Goal: Task Accomplishment & Management: Use online tool/utility

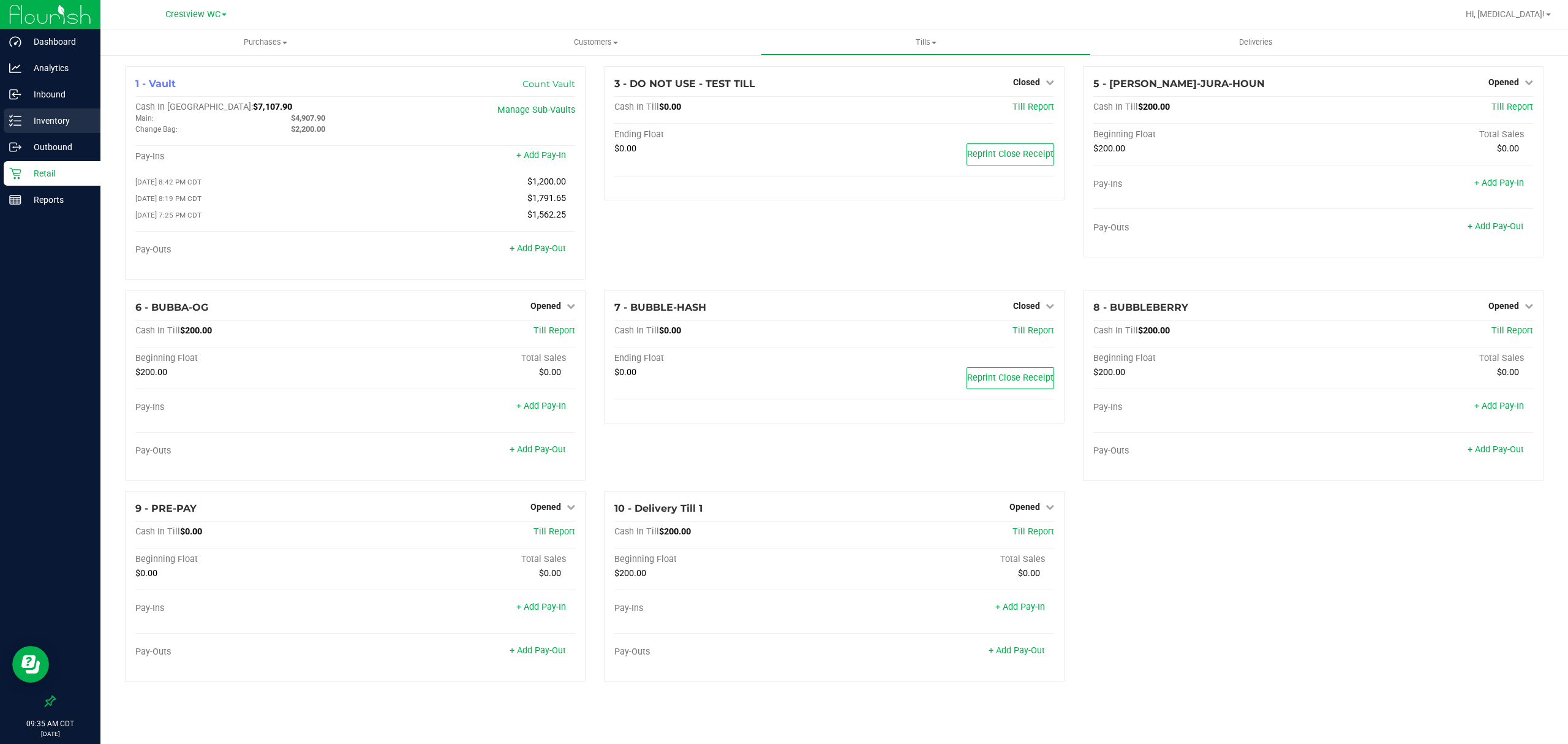
click at [42, 125] on p "Inventory" at bounding box center [58, 121] width 74 height 15
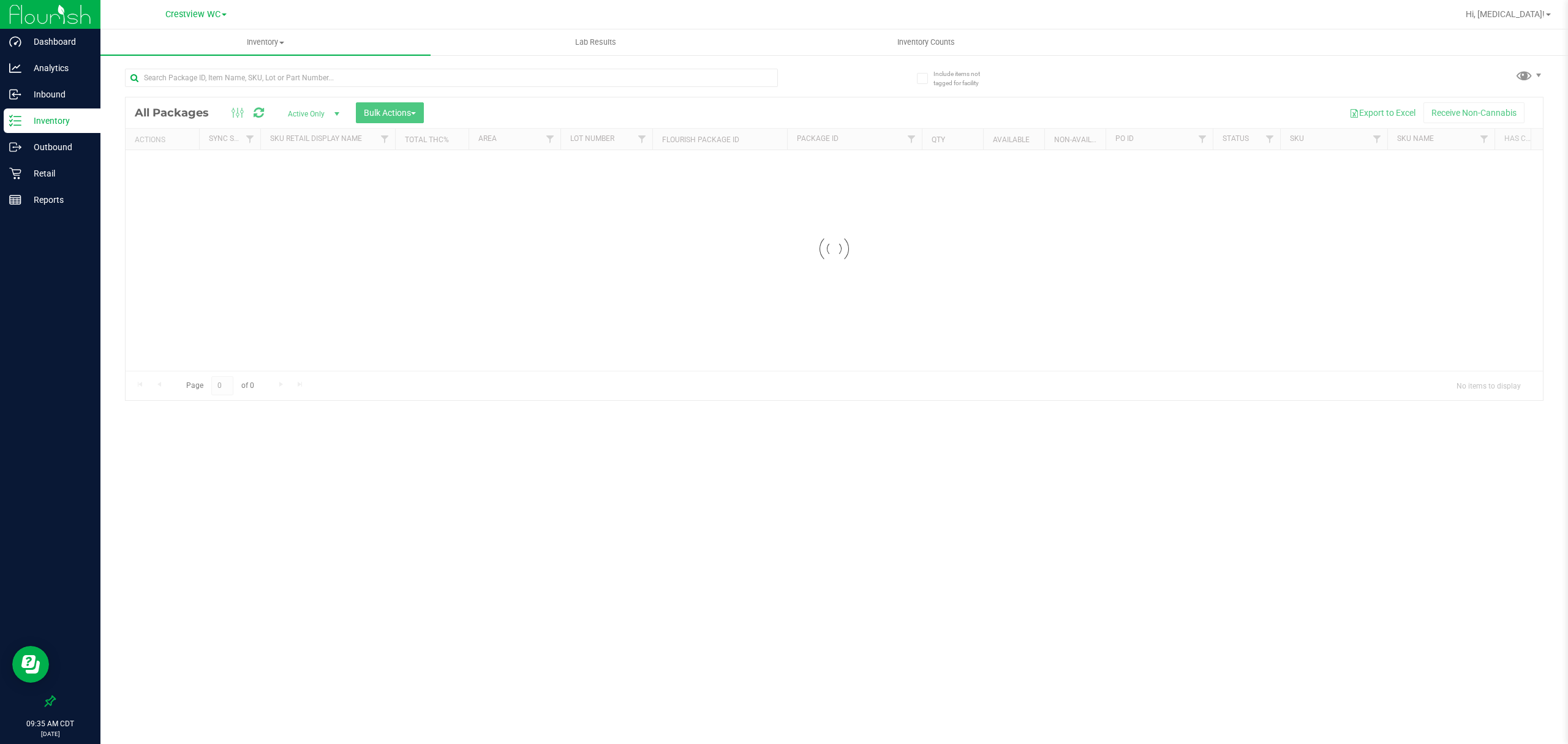
click at [283, 59] on div at bounding box center [479, 77] width 709 height 39
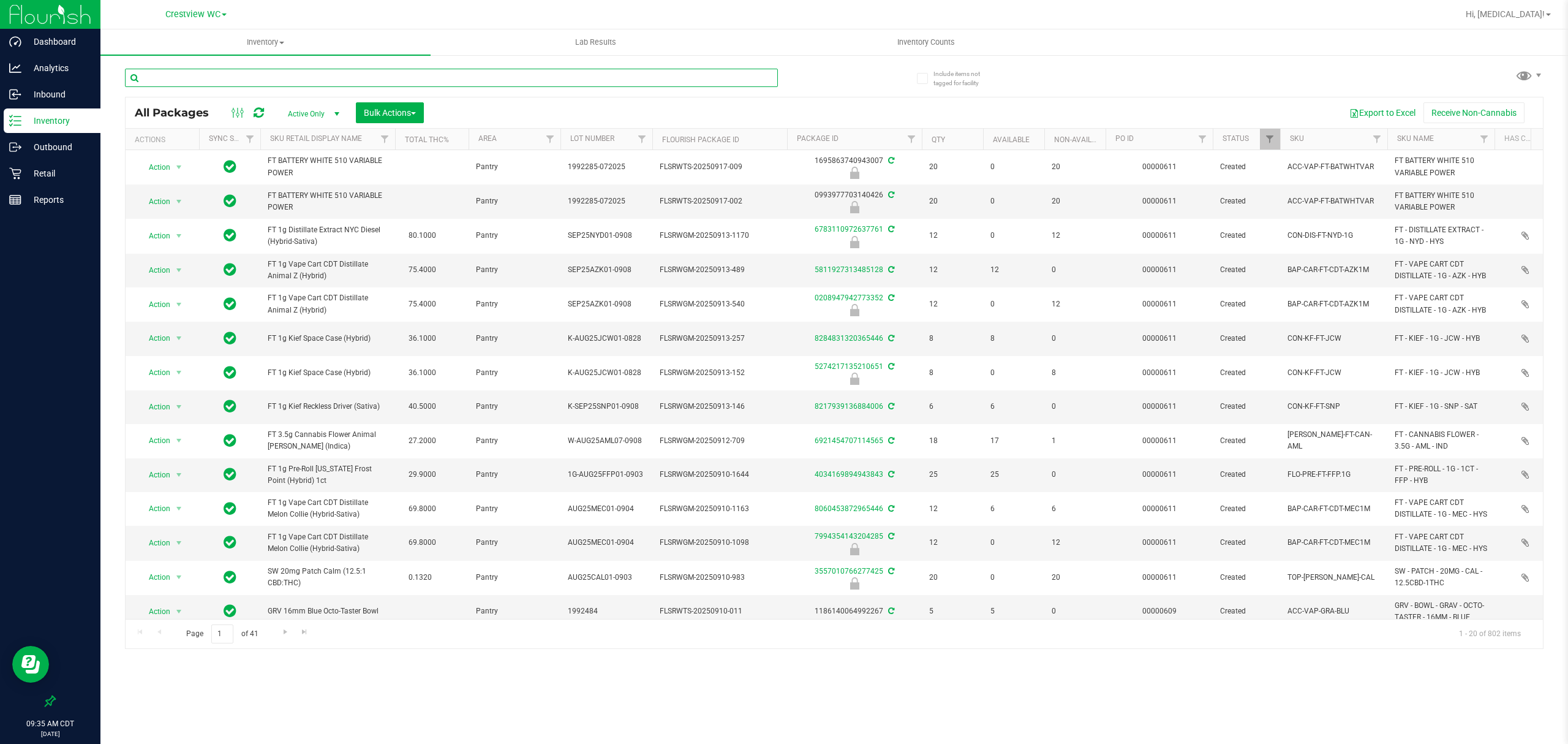
click at [270, 77] on input "text" at bounding box center [451, 77] width 653 height 18
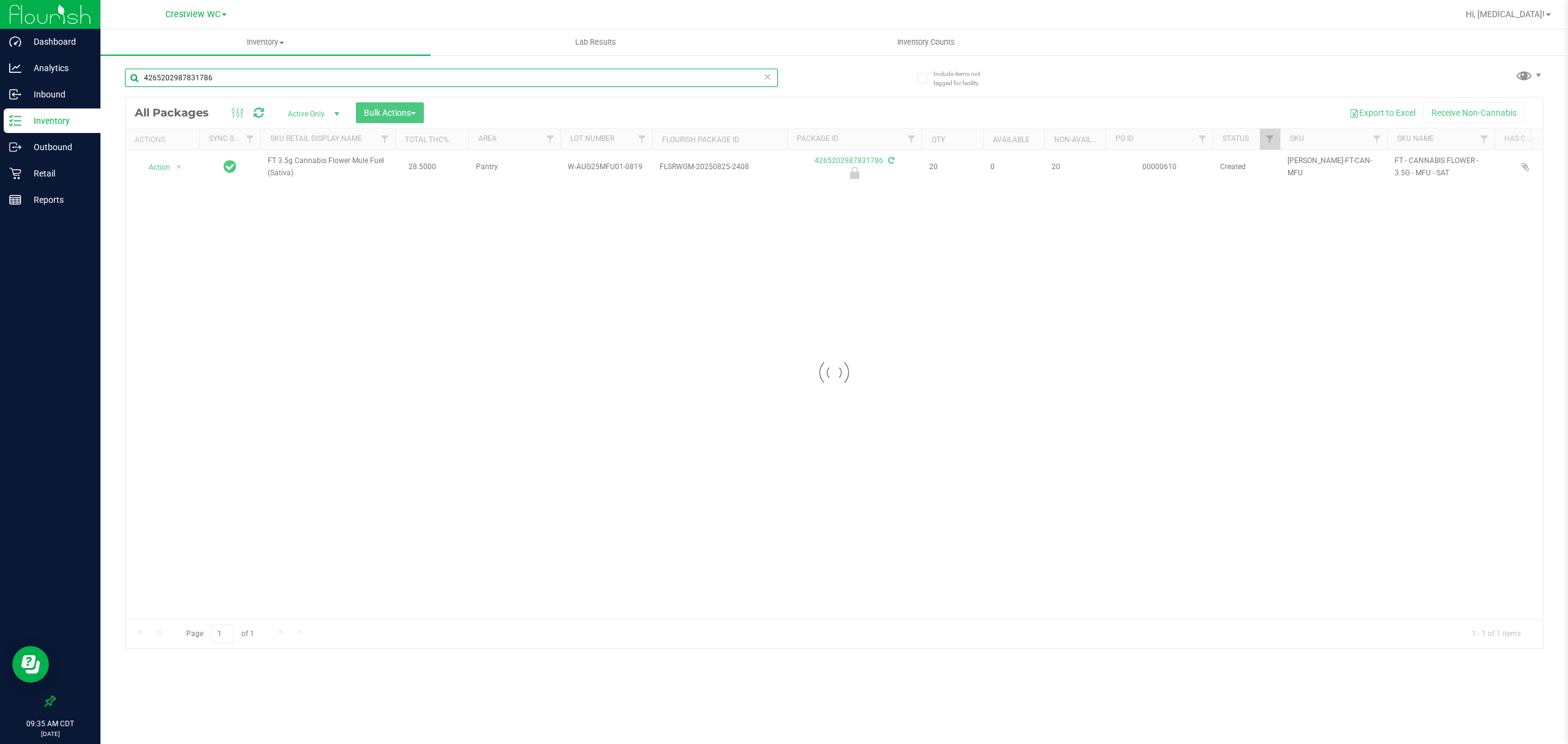
type input "4265202987831786"
click at [165, 162] on div at bounding box center [834, 373] width 1418 height 551
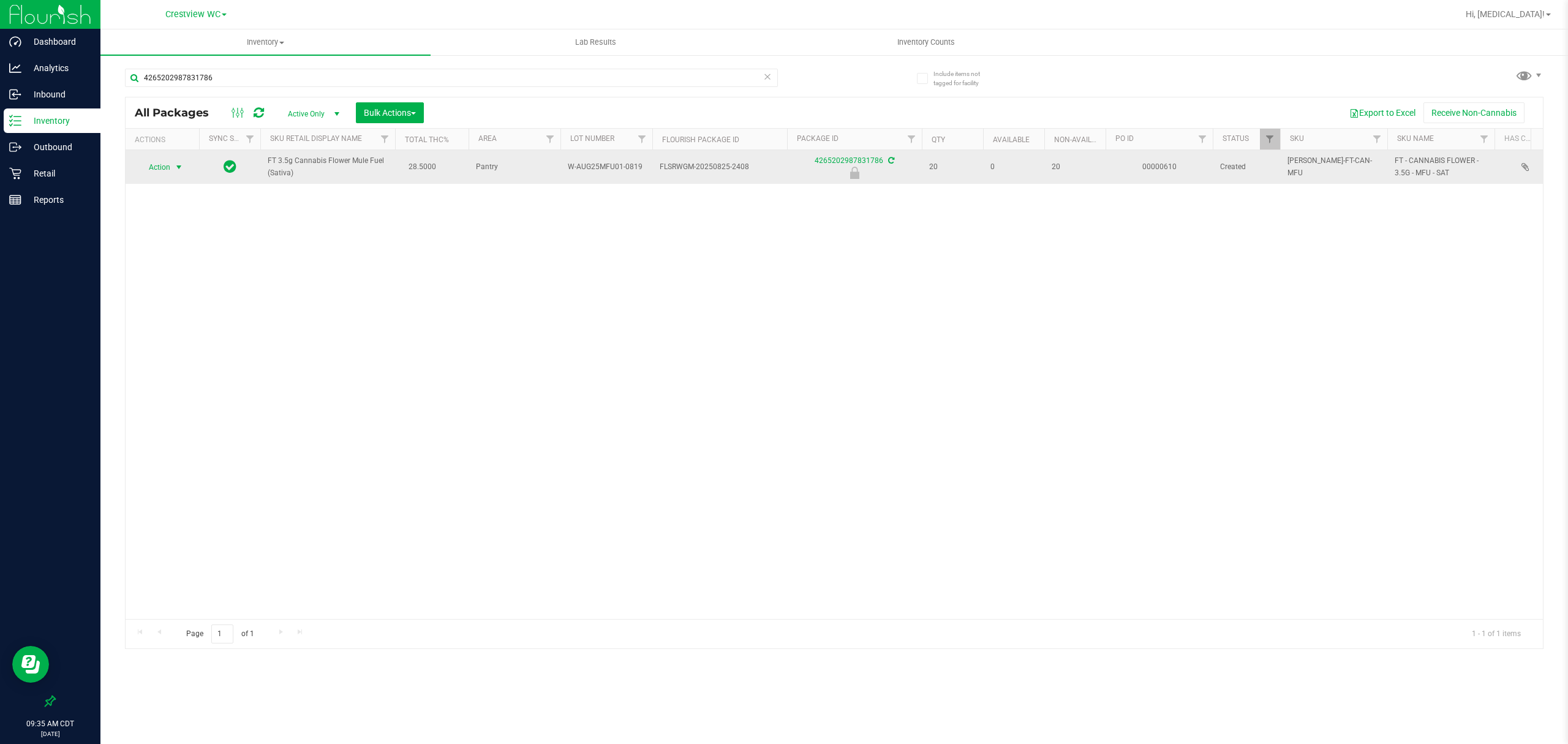
click at [162, 168] on span "Action" at bounding box center [154, 167] width 33 height 17
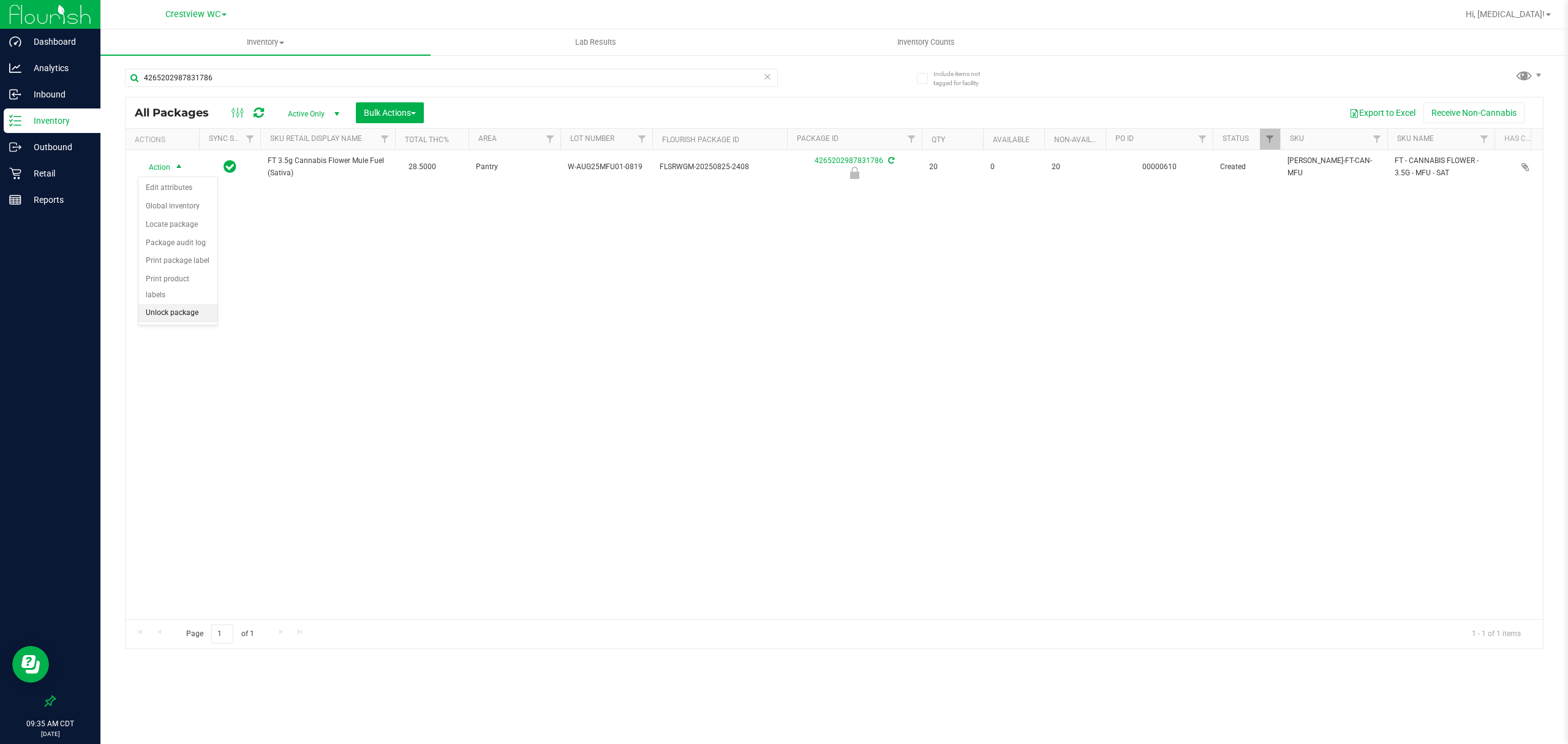
click at [175, 318] on li "Unlock package" at bounding box center [178, 313] width 79 height 18
